Goal: Book appointment/travel/reservation

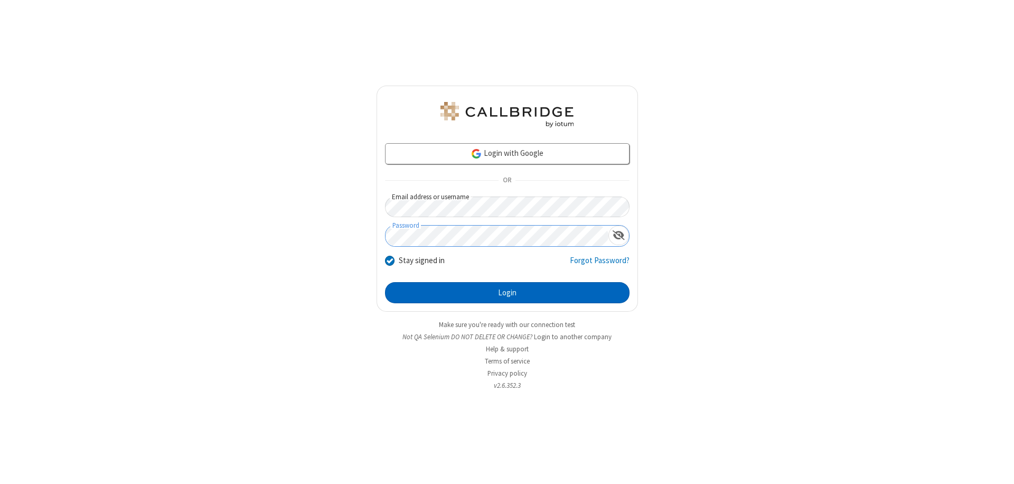
click at [507, 293] on button "Login" at bounding box center [507, 292] width 244 height 21
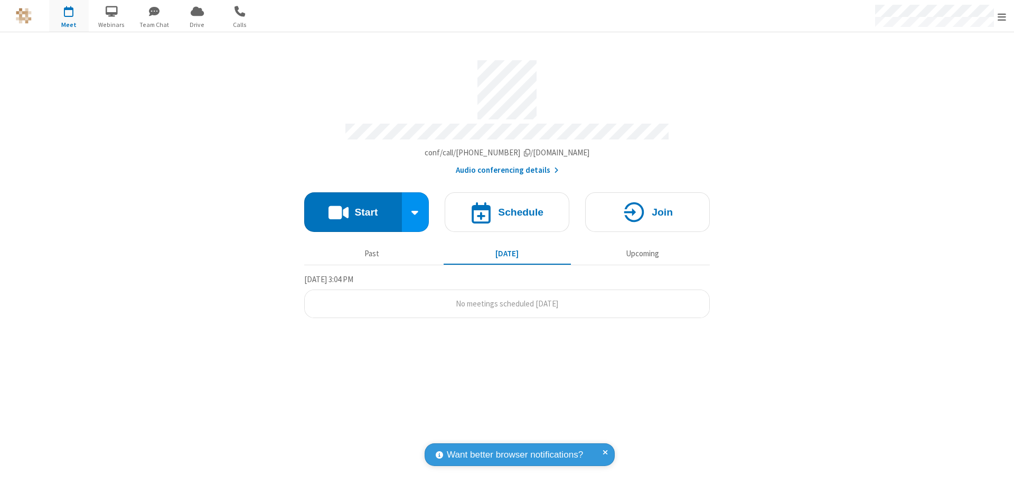
click at [1002, 16] on span "Open menu" at bounding box center [1001, 17] width 8 height 11
click at [69, 16] on span "button" at bounding box center [69, 11] width 40 height 18
click at [507, 207] on h4 "Schedule" at bounding box center [520, 212] width 45 height 10
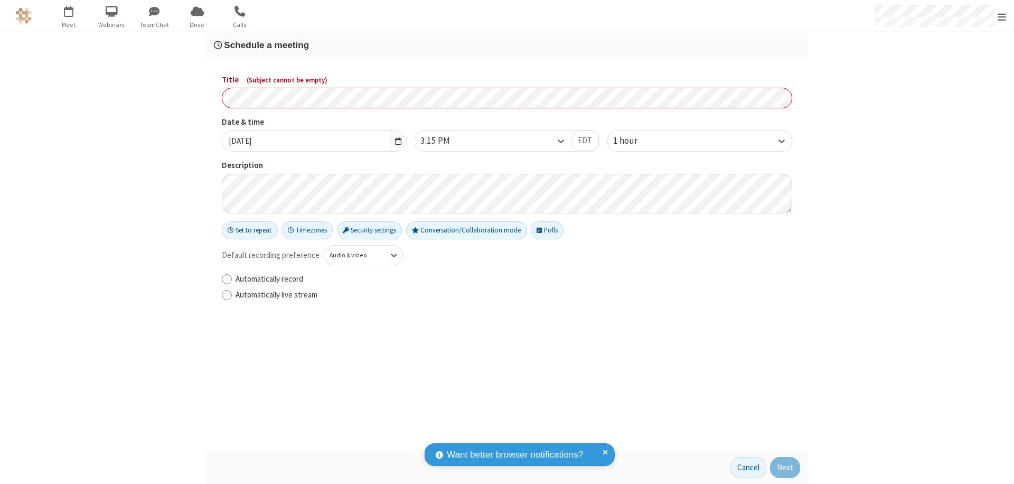
click at [507, 45] on h3 "Schedule a meeting" at bounding box center [507, 45] width 586 height 10
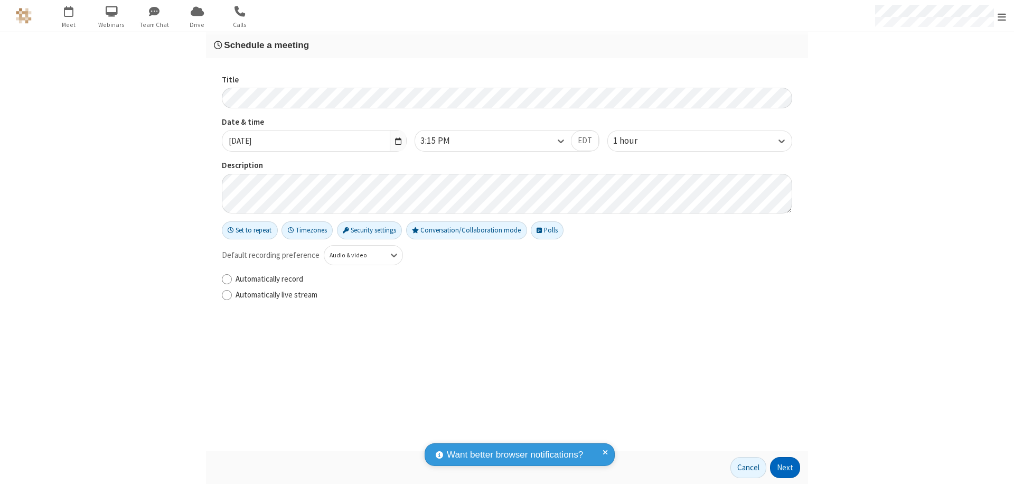
click at [785, 467] on button "Next" at bounding box center [785, 467] width 30 height 21
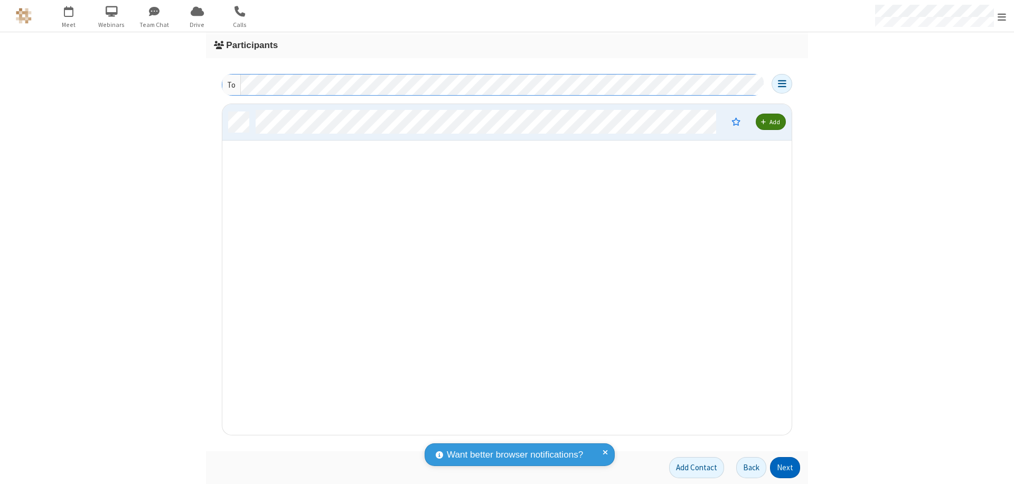
click at [785, 467] on button "Next" at bounding box center [785, 467] width 30 height 21
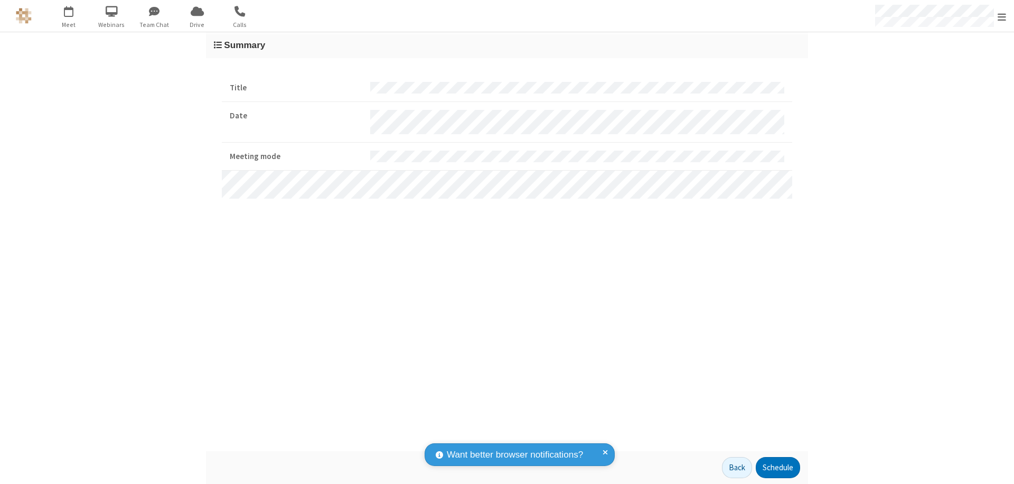
click at [777, 467] on button "Schedule" at bounding box center [778, 467] width 44 height 21
